Goal: Task Accomplishment & Management: Manage account settings

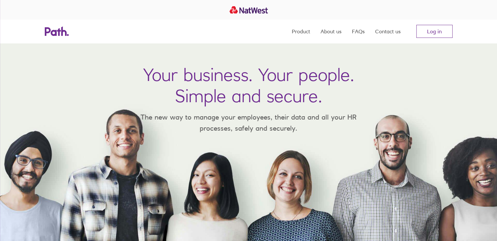
click at [433, 33] on link "Log in" at bounding box center [434, 31] width 36 height 13
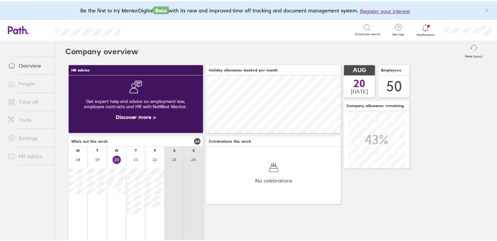
scroll to position [58, 136]
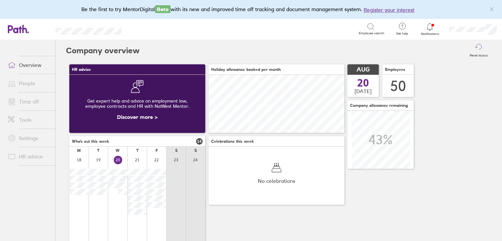
click at [33, 102] on link "Time off" at bounding box center [29, 101] width 53 height 13
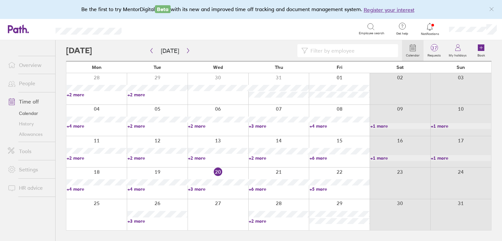
click at [315, 190] on link "+5 more" at bounding box center [339, 189] width 60 height 6
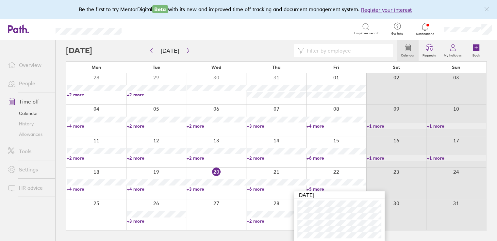
click at [255, 190] on link "+6 more" at bounding box center [276, 189] width 59 height 6
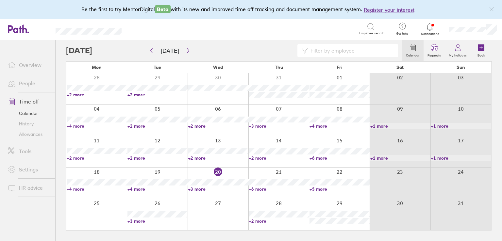
click at [255, 187] on link "+6 more" at bounding box center [279, 189] width 60 height 6
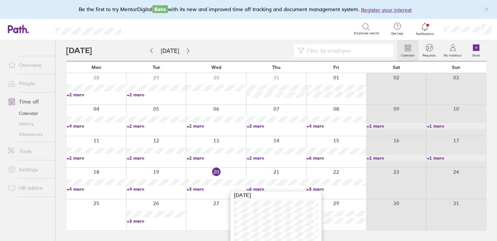
scroll to position [7, 0]
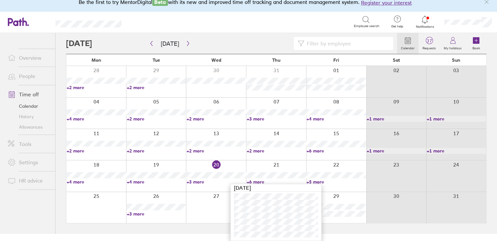
click at [137, 217] on div at bounding box center [156, 207] width 60 height 31
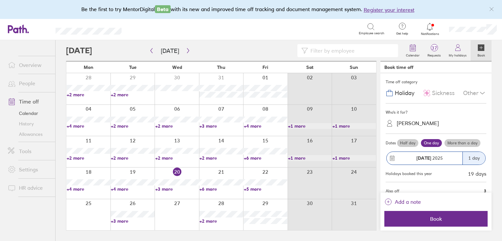
click at [426, 25] on icon at bounding box center [430, 27] width 8 height 8
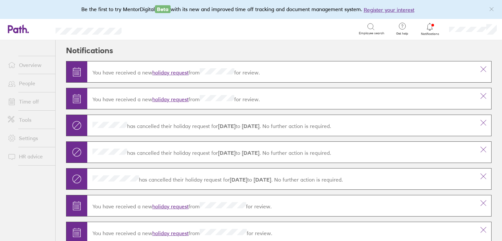
click at [29, 102] on link "Time off" at bounding box center [29, 101] width 53 height 13
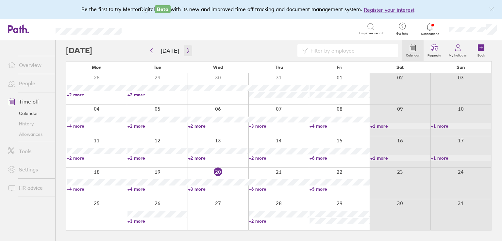
click at [187, 53] on icon "button" at bounding box center [188, 50] width 5 height 5
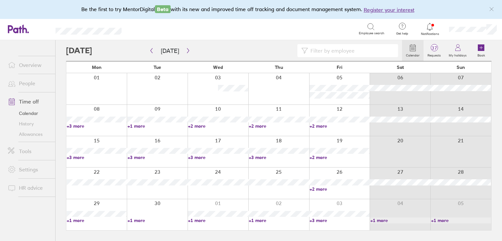
click at [73, 159] on link "+3 more" at bounding box center [97, 157] width 60 height 6
click at [253, 37] on div "Search Employee search" at bounding box center [260, 29] width 256 height 20
click at [315, 187] on link "+2 more" at bounding box center [339, 189] width 60 height 6
drag, startPoint x: 256, startPoint y: 26, endPoint x: 298, endPoint y: 77, distance: 65.9
click at [256, 26] on div "Search" at bounding box center [247, 29] width 223 height 10
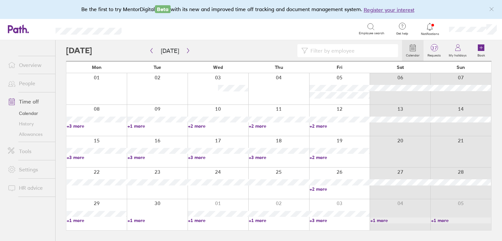
click at [318, 156] on link "+2 more" at bounding box center [339, 157] width 60 height 6
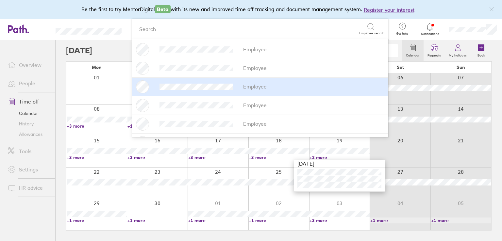
click at [46, 7] on div "Be the first to try MentorDigital Beta with its new and improved time off track…" at bounding box center [251, 9] width 502 height 19
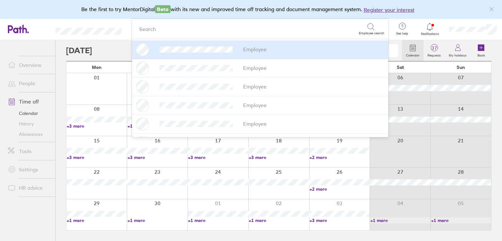
click at [93, 26] on header "Search Employee search Employee Employee Employee Employee Employee Employee Em…" at bounding box center [251, 29] width 502 height 21
click at [434, 11] on div "Be the first to try MentorDigital Beta with its new and improved time off track…" at bounding box center [251, 9] width 502 height 19
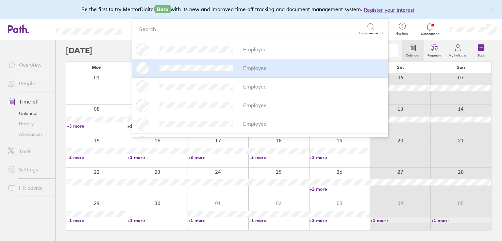
click at [17, 29] on icon at bounding box center [15, 29] width 14 height 8
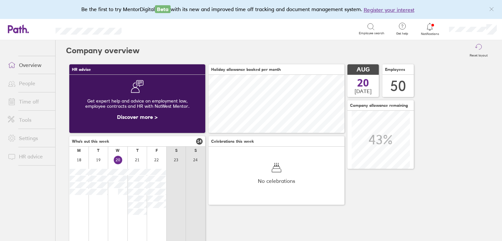
scroll to position [58, 136]
